Goal: Information Seeking & Learning: Learn about a topic

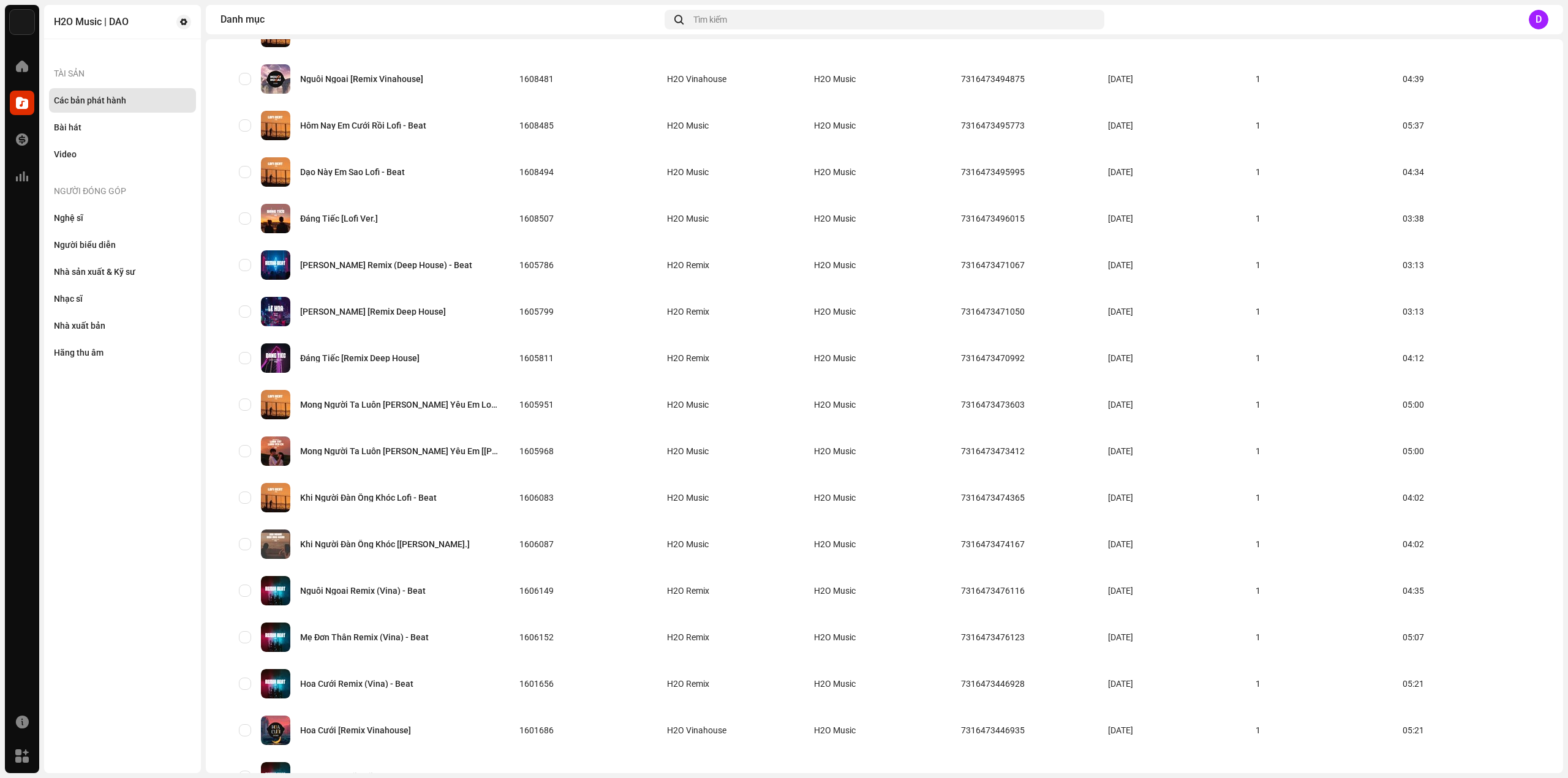
click at [1211, 744] on tbody "4 Mùa Thương Em Remix (Deep House) - Beat 1608463 H2O Remix H2O Music 731647349…" at bounding box center [884, 521] width 1311 height 1115
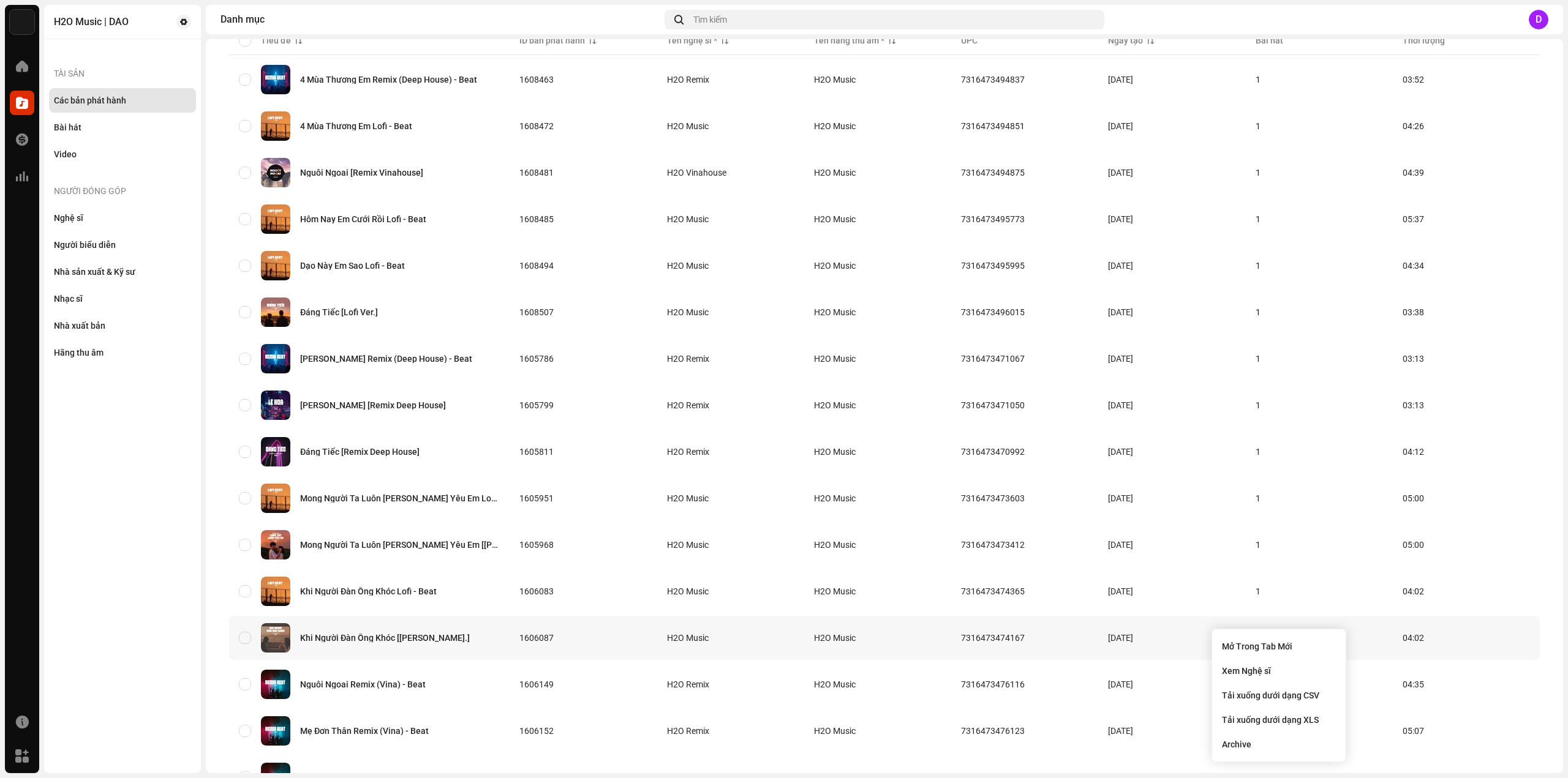
drag, startPoint x: 1211, startPoint y: 764, endPoint x: 1211, endPoint y: 776, distance: 12.0
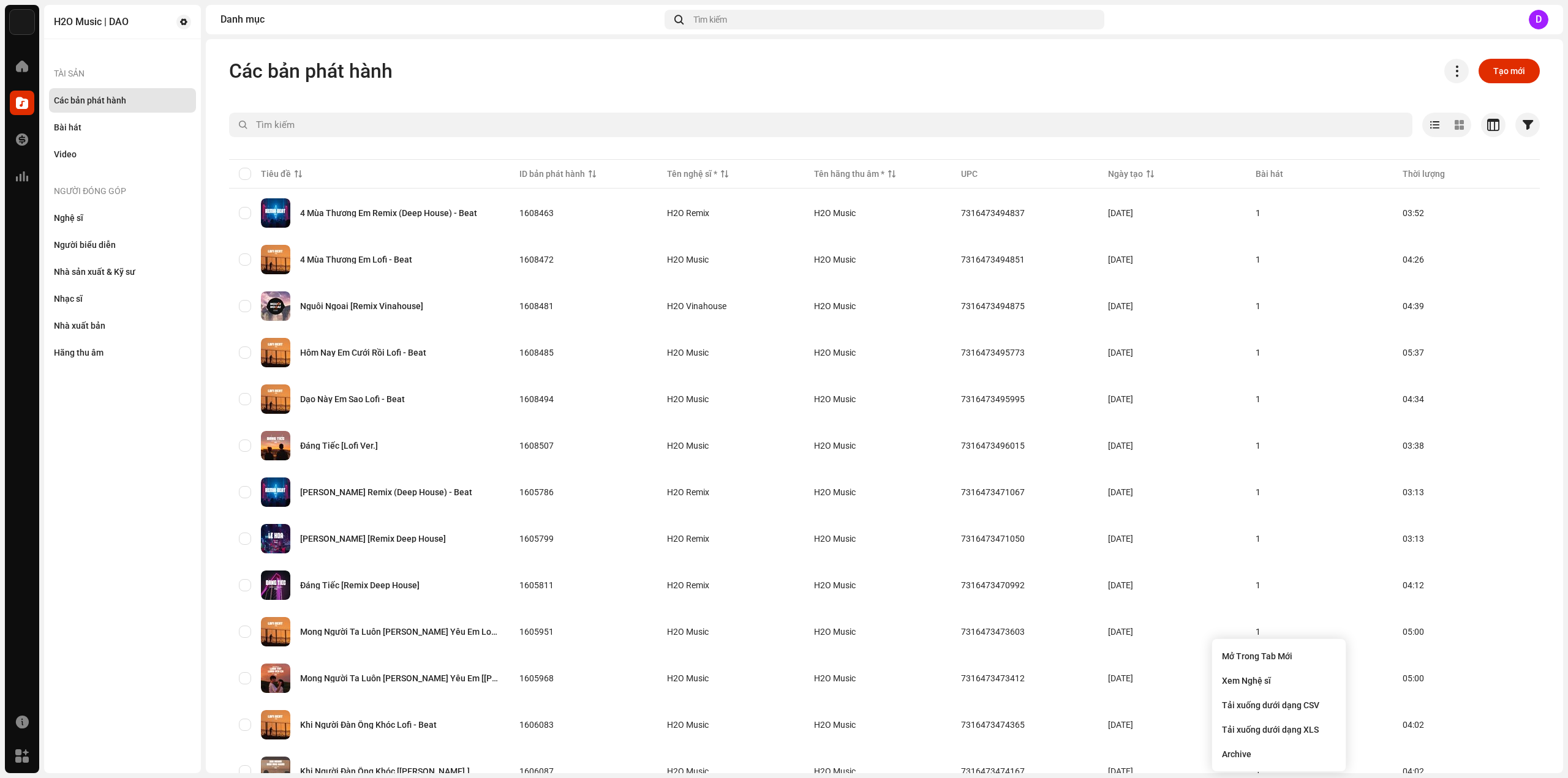
click at [873, 74] on div "Các bản phát hành Tạo mới" at bounding box center [884, 71] width 1311 height 25
click at [923, 218] on td "H2O Music" at bounding box center [878, 213] width 147 height 44
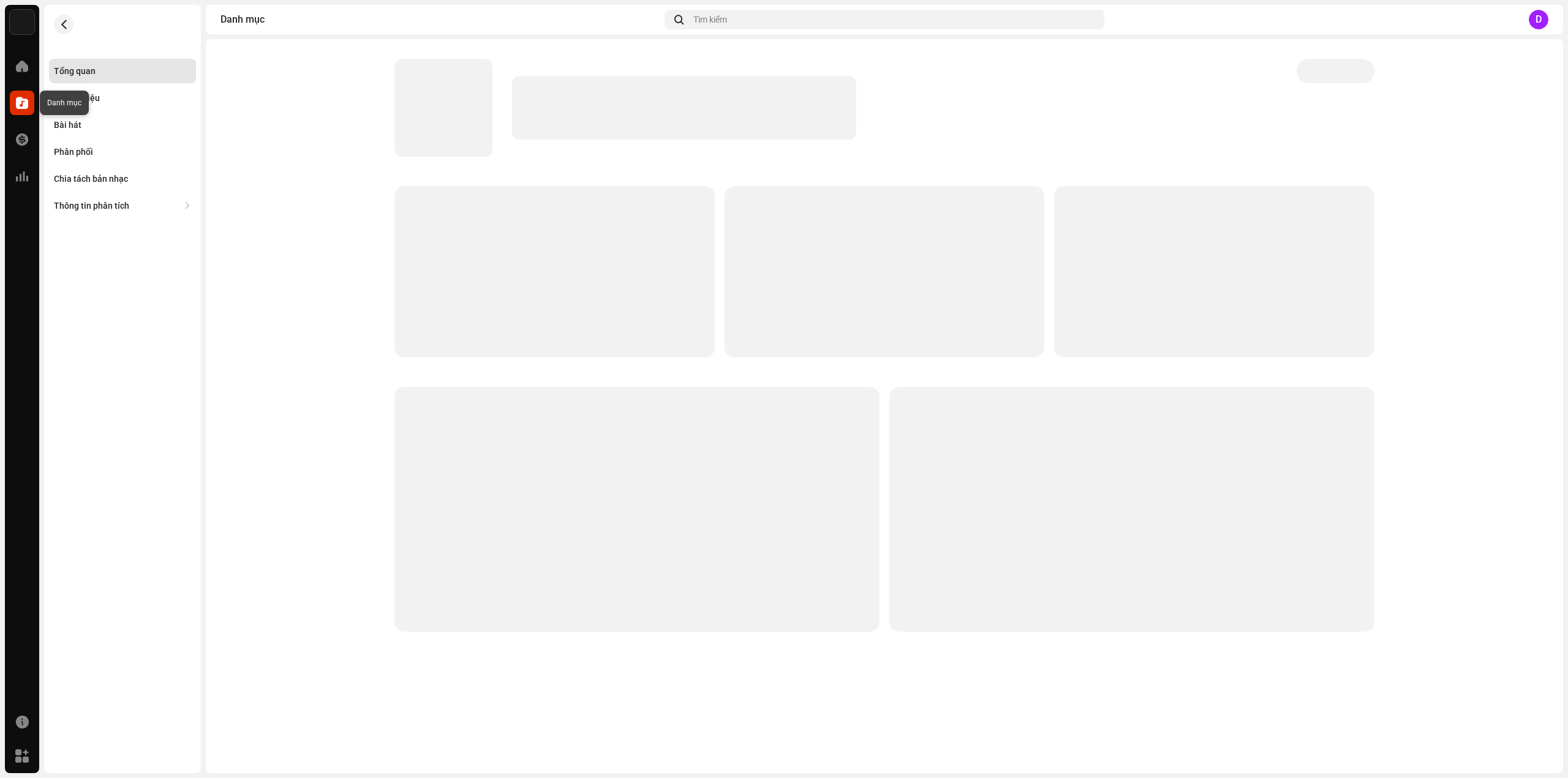
click at [17, 102] on span at bounding box center [22, 103] width 12 height 10
